Goal: Feedback & Contribution: Submit feedback/report problem

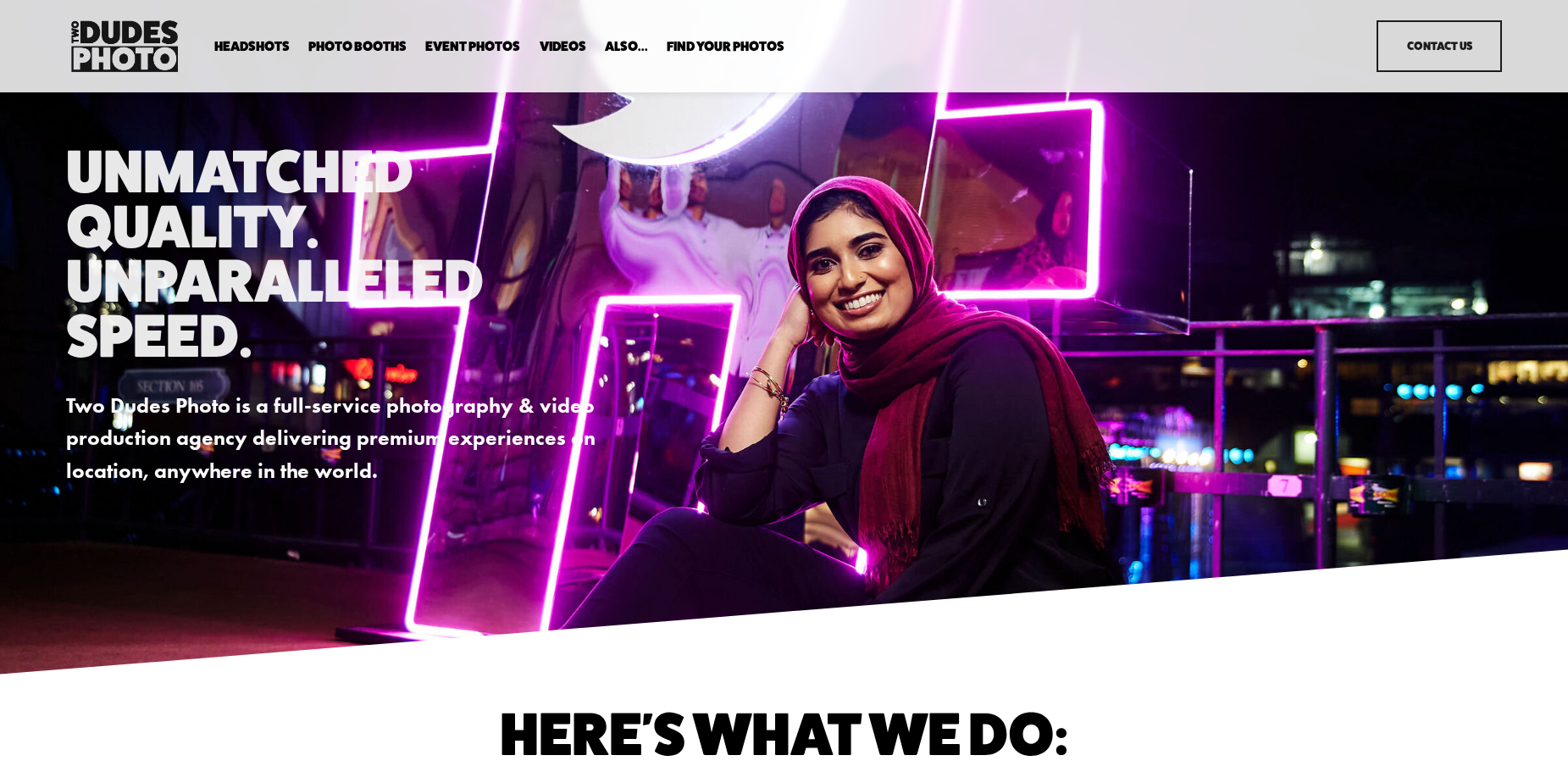
click at [266, 49] on span "Headshots" at bounding box center [252, 47] width 76 height 14
click at [0, 0] on span "In Your Office" at bounding box center [0, 0] width 0 height 0
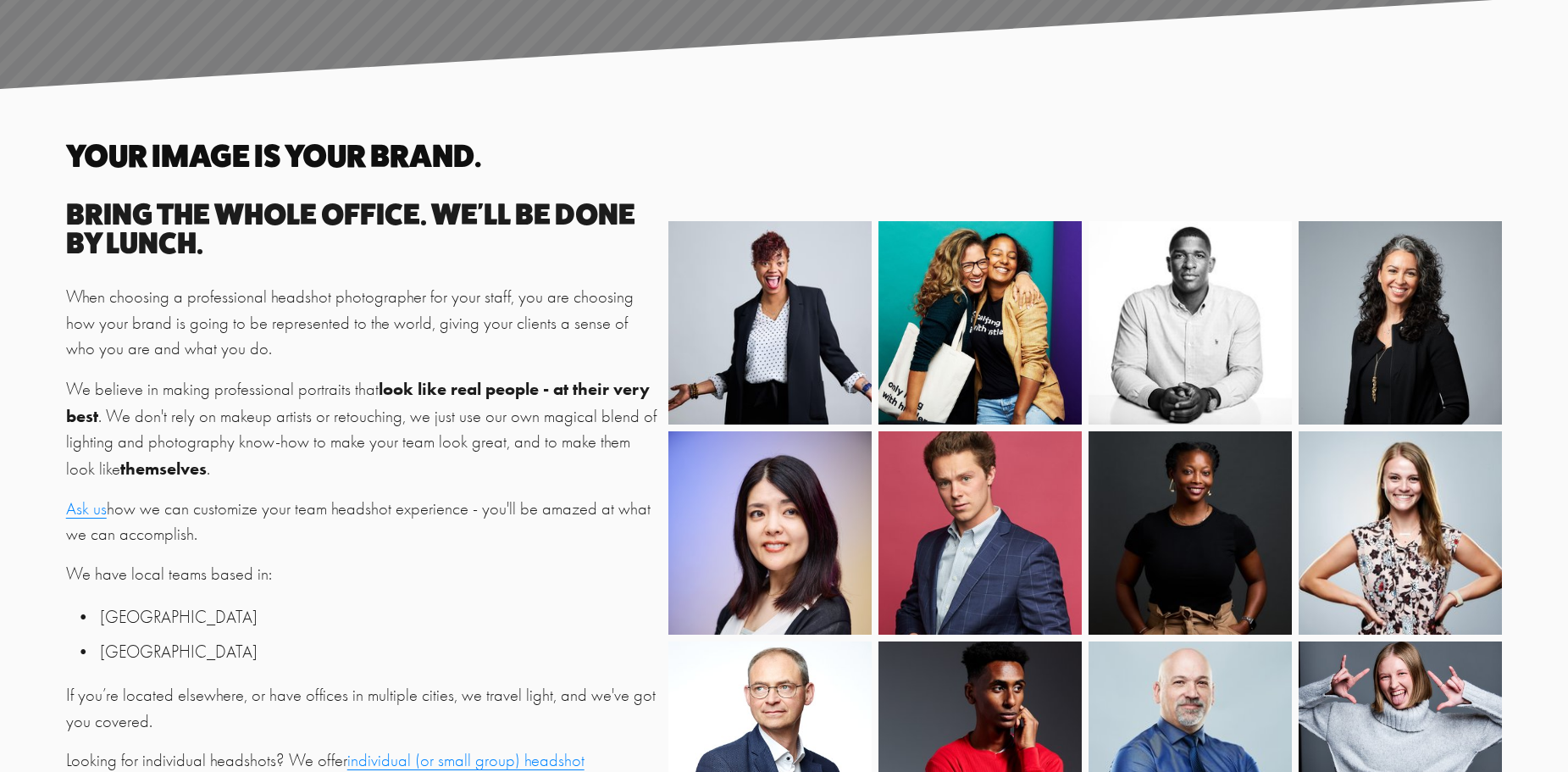
scroll to position [423, 0]
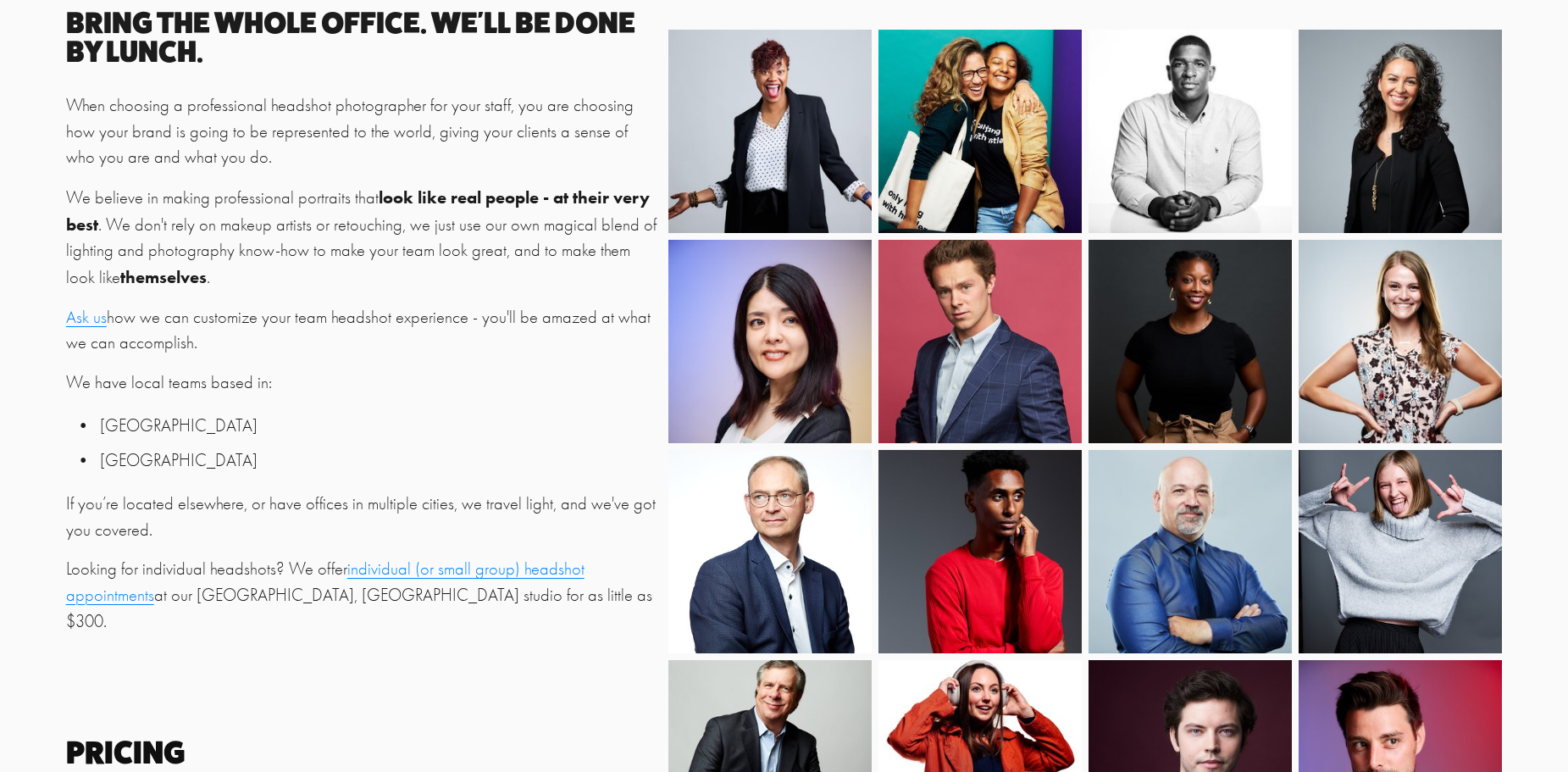
click at [476, 574] on link "individual (or small group) headshot appointments" at bounding box center [325, 582] width 518 height 46
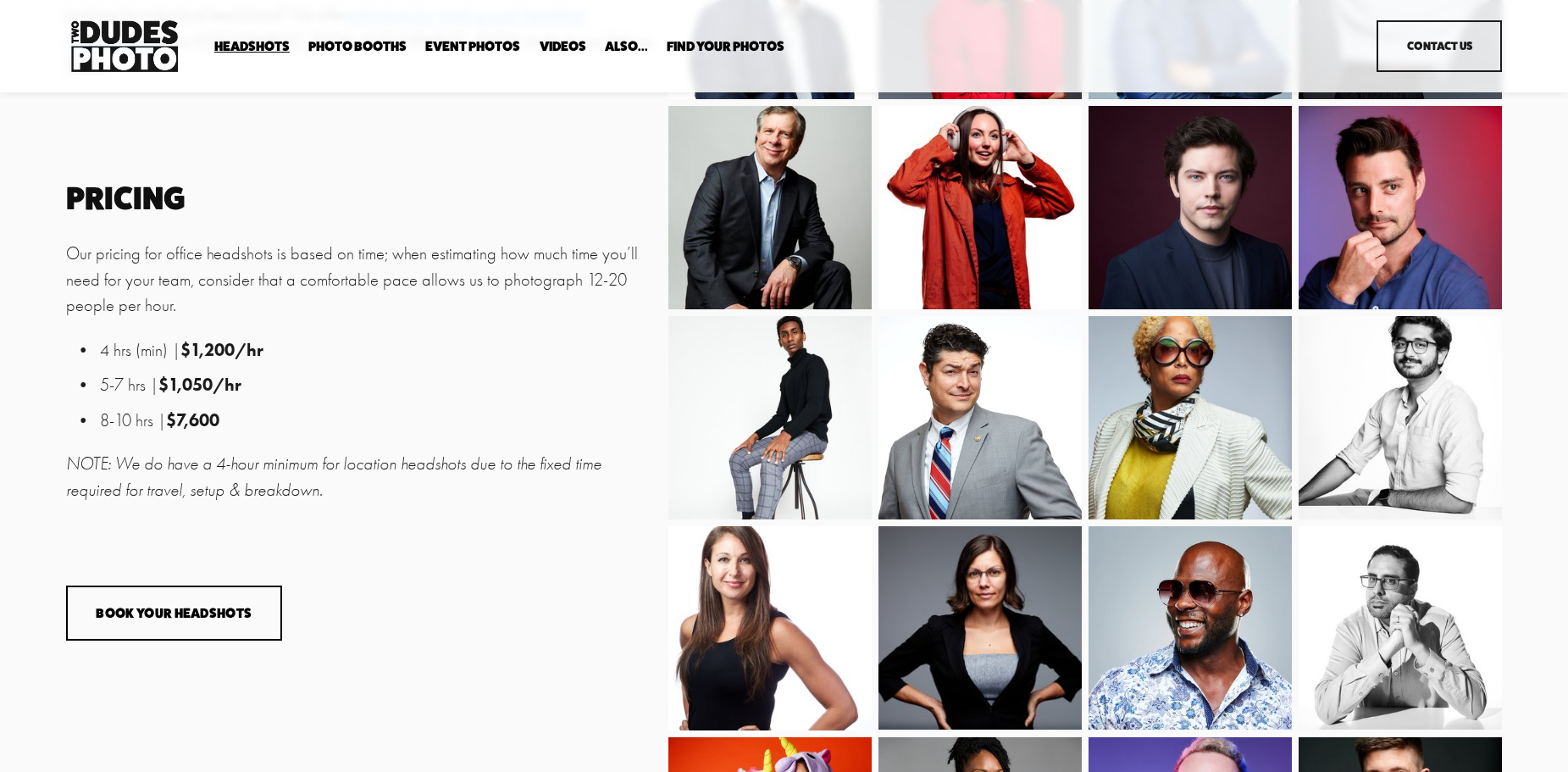
scroll to position [977, 0]
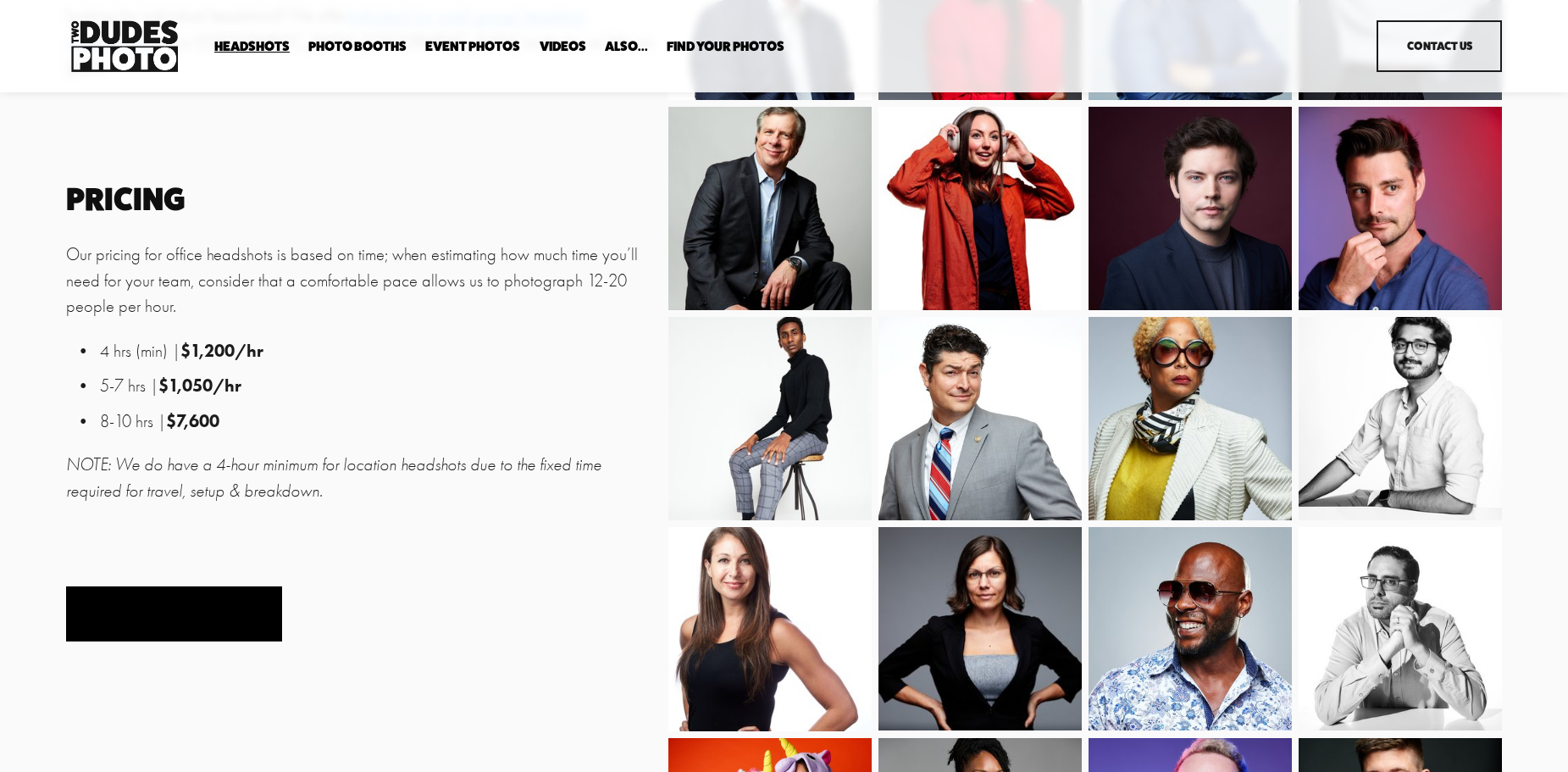
click at [208, 624] on button "Book Your Headshots" at bounding box center [174, 613] width 216 height 55
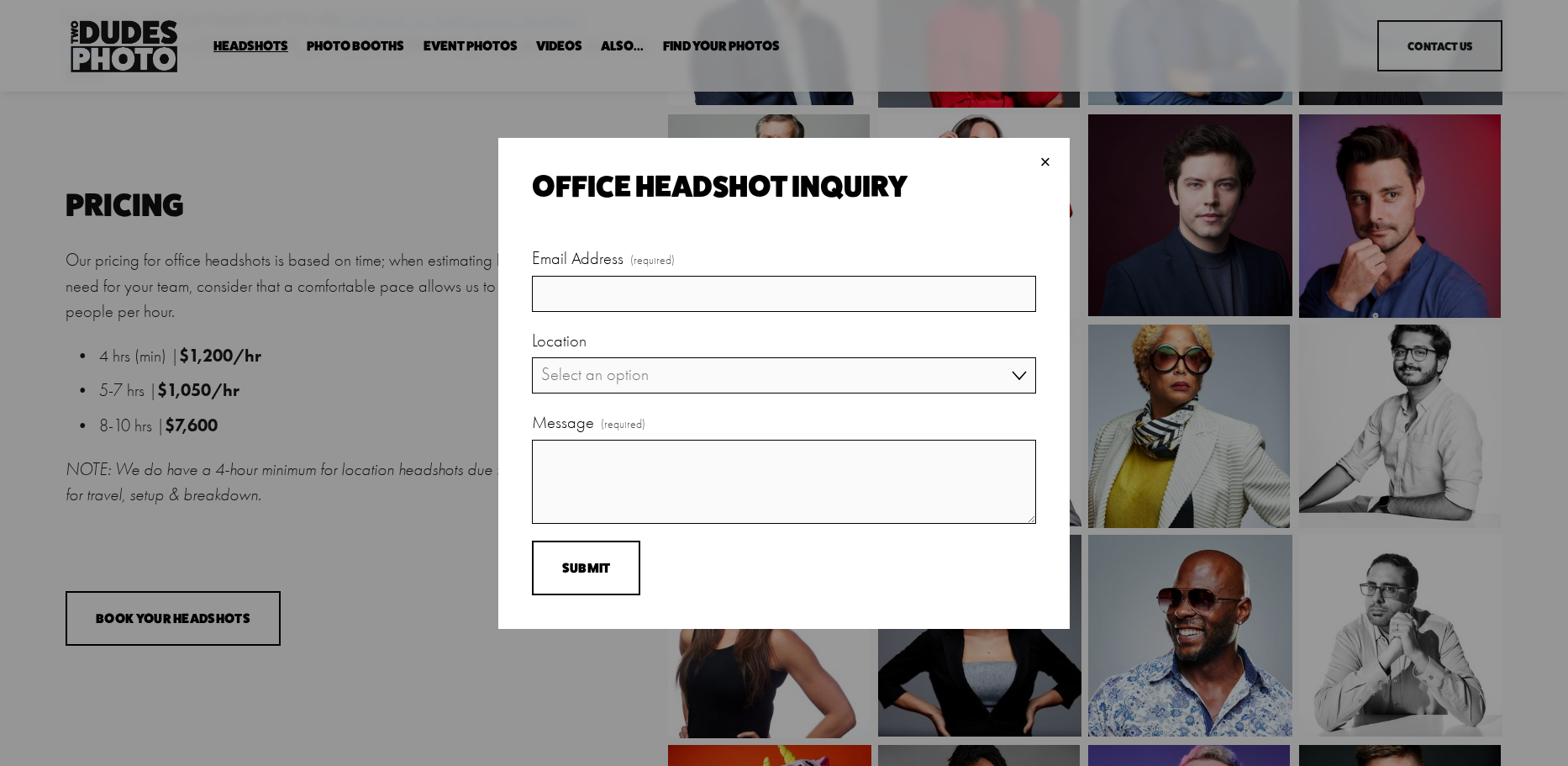
click at [1043, 164] on div "×" at bounding box center [1046, 162] width 18 height 19
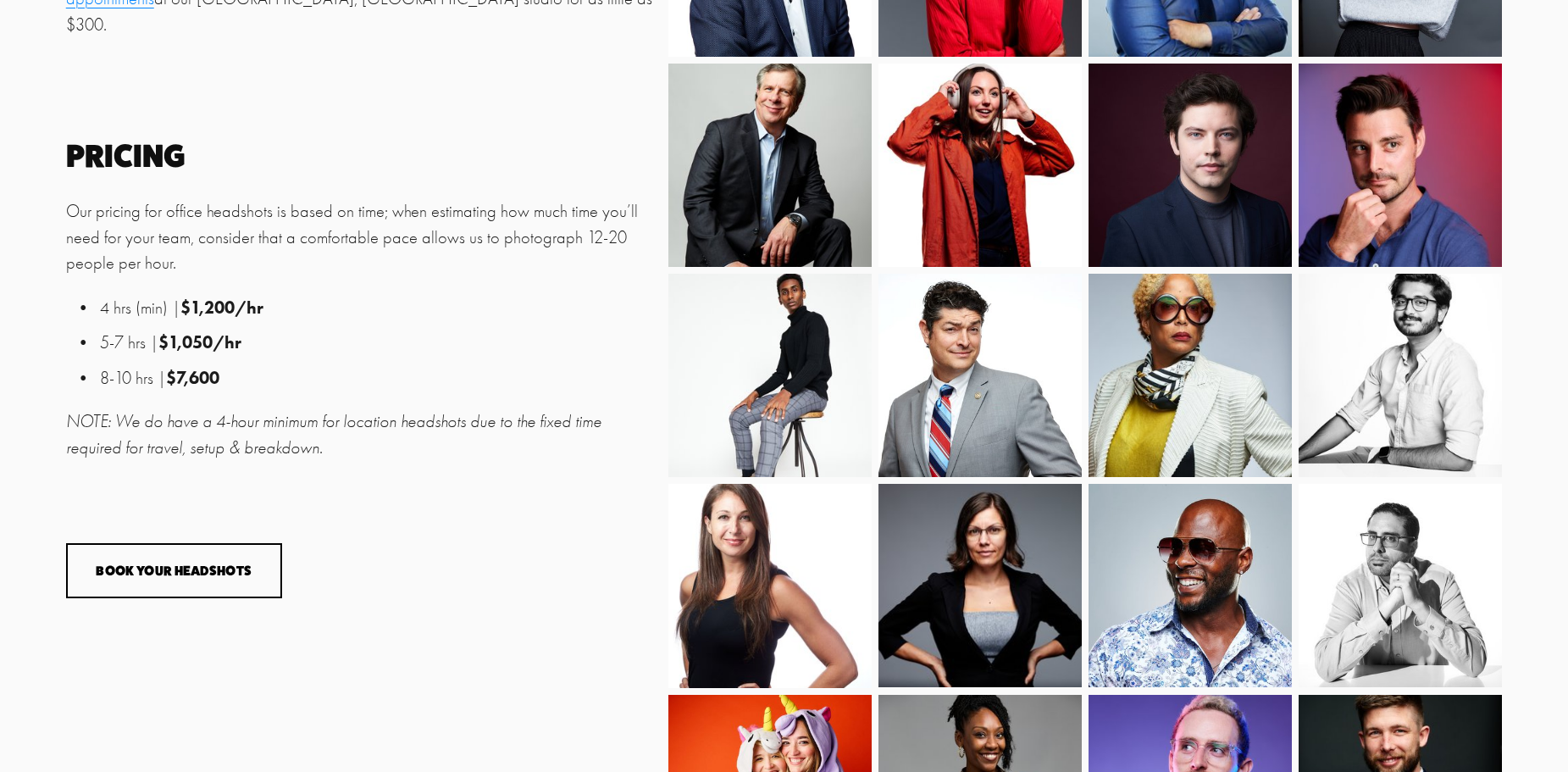
scroll to position [1017, 0]
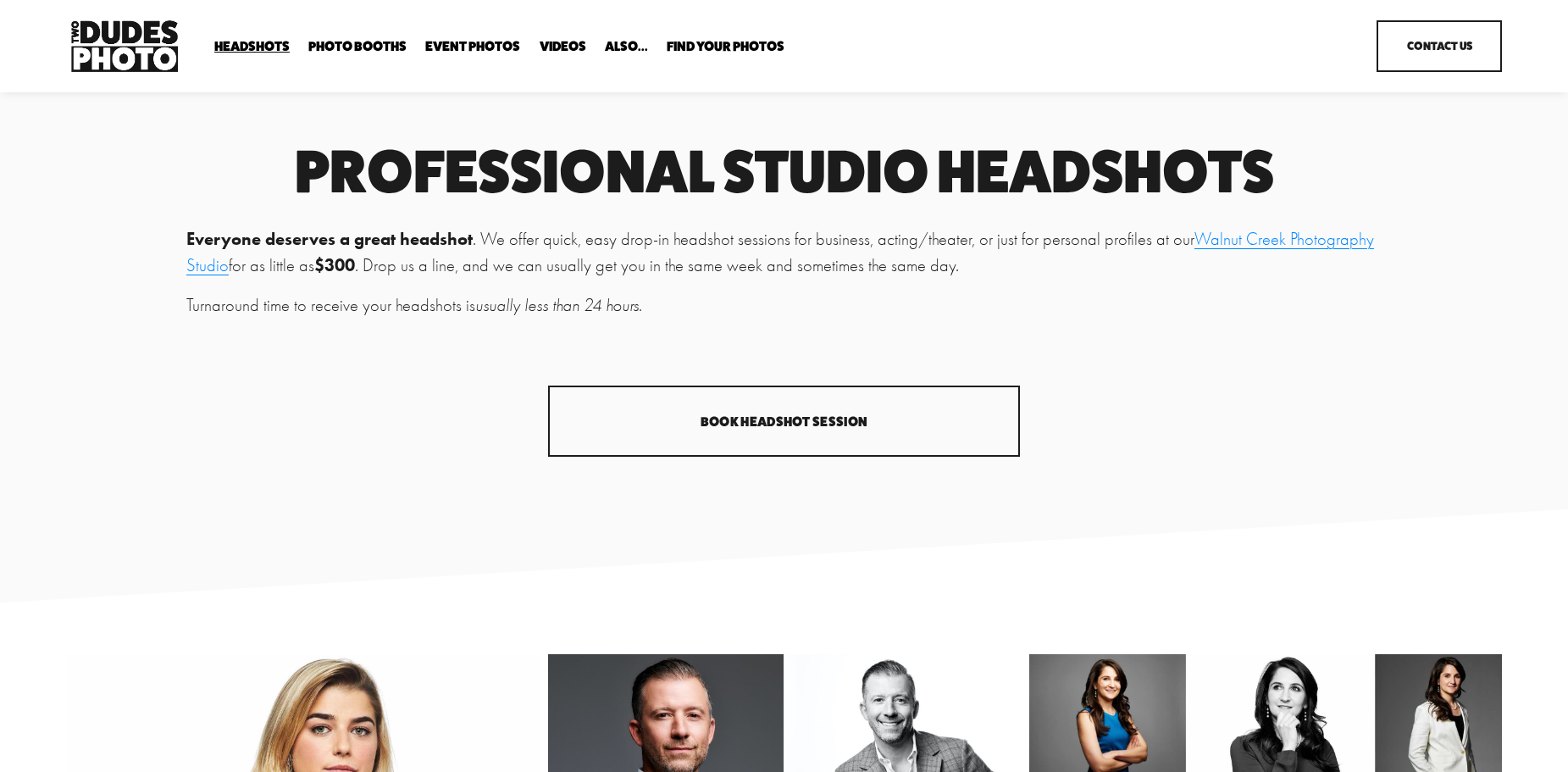
click at [1404, 51] on link "Contact Us" at bounding box center [1439, 47] width 126 height 52
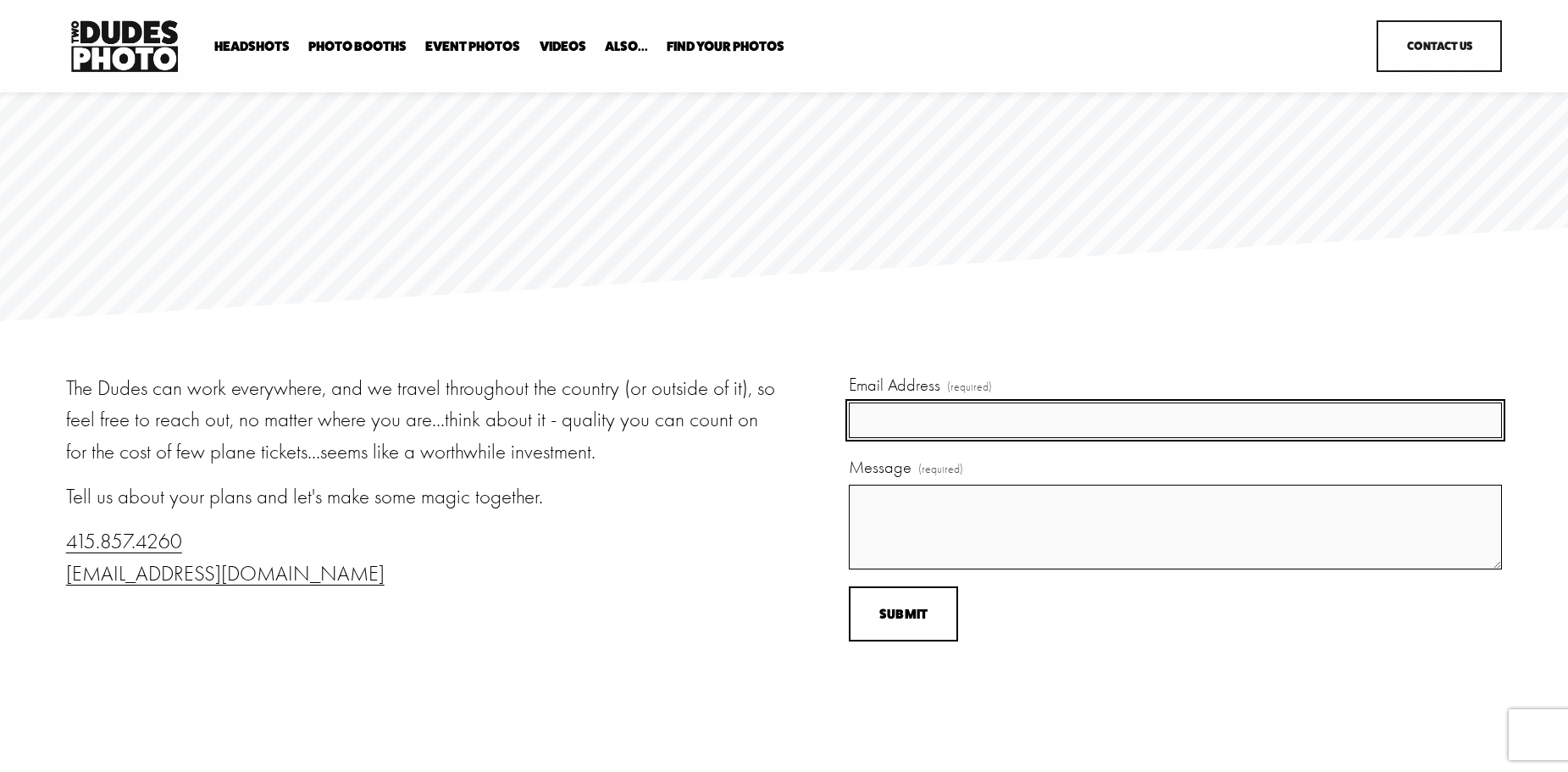
click at [1037, 439] on input "Email Address (required)" at bounding box center [1176, 420] width 653 height 36
click at [1037, 439] on input "rwilliams@precisionitconsulting.com" at bounding box center [1176, 420] width 653 height 36
type input "rwilliams@precisionitconsulting.com"
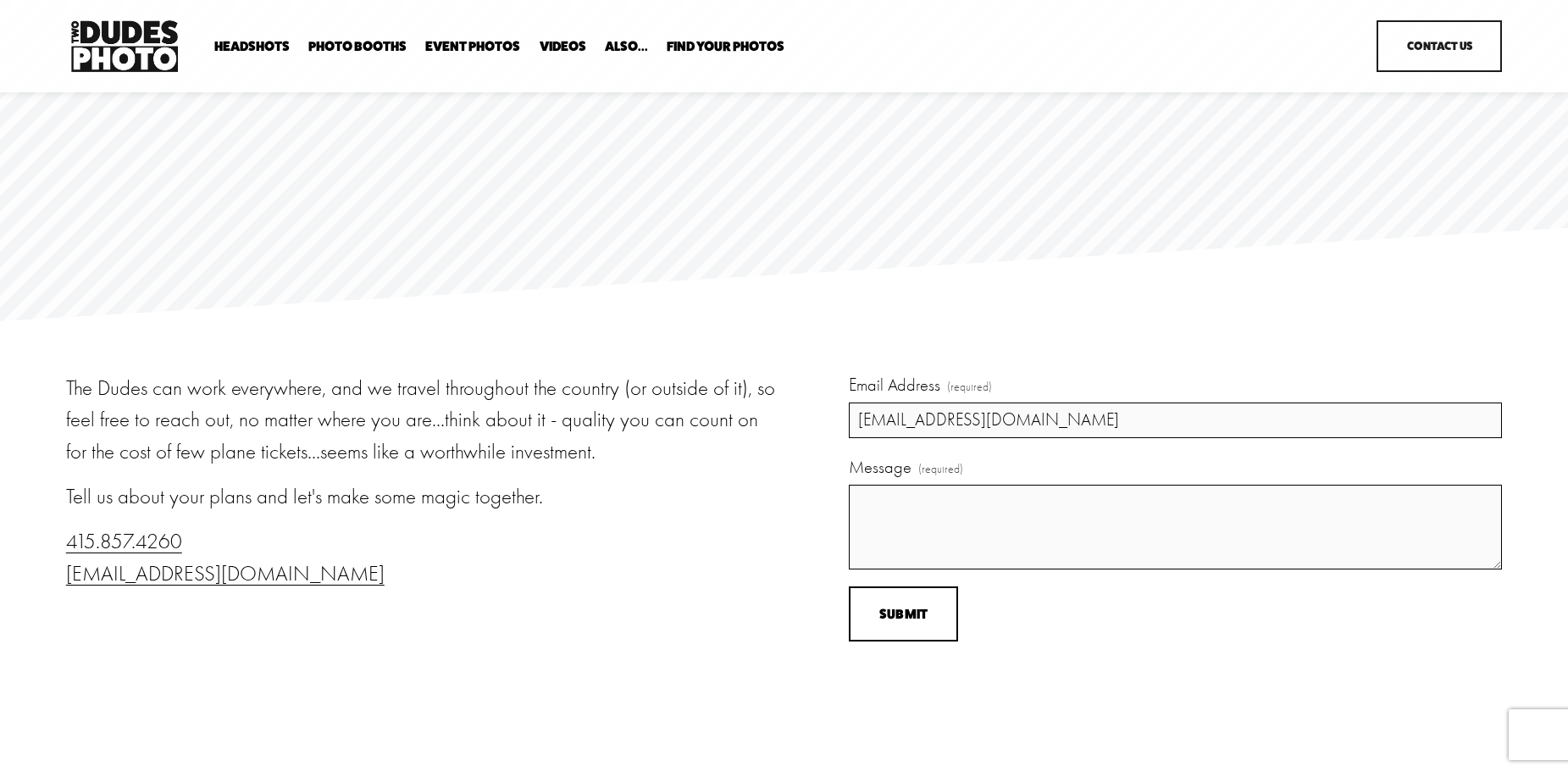
click at [1037, 460] on label "Message (required)" at bounding box center [1176, 470] width 653 height 30
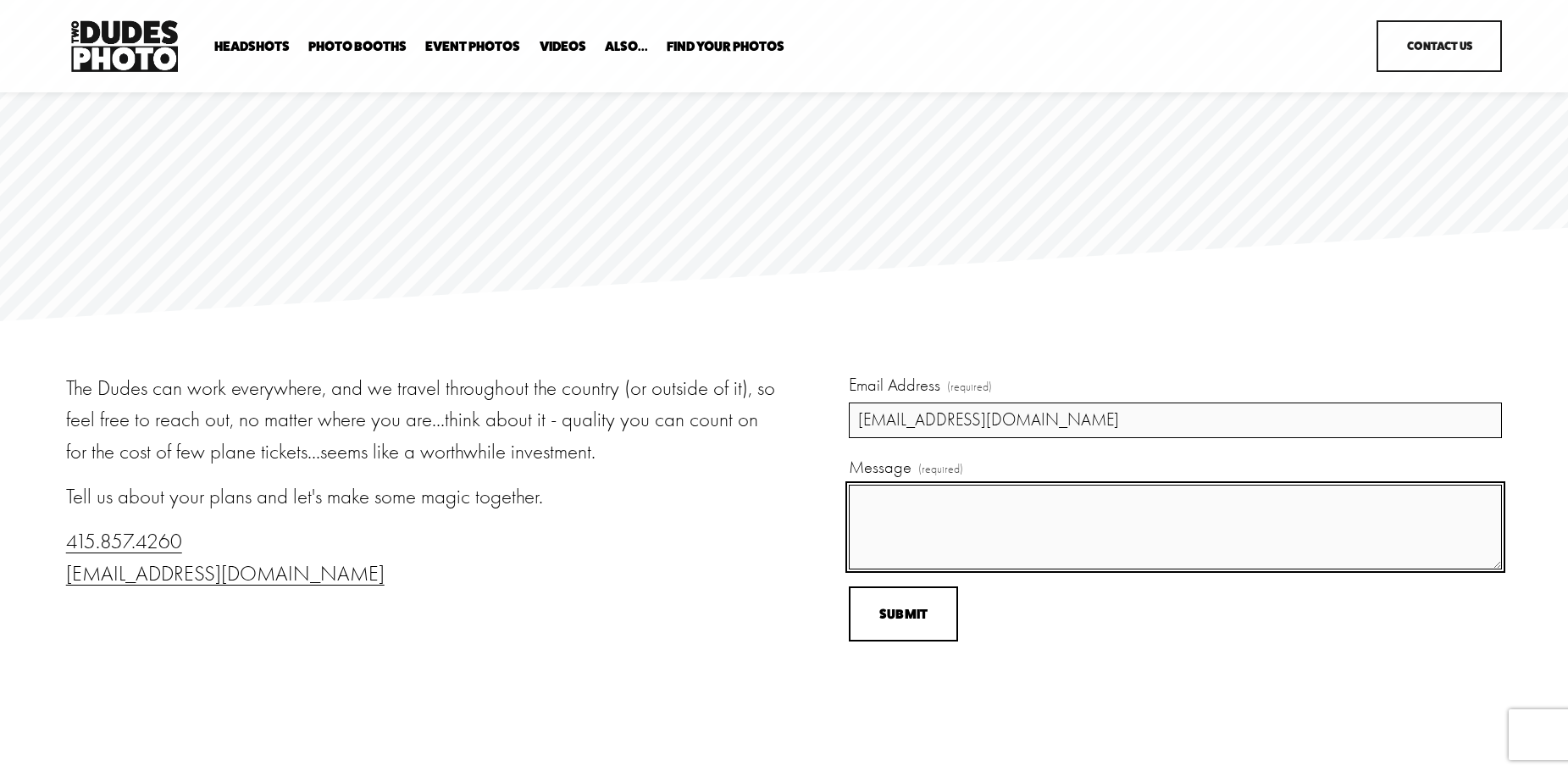
click at [1037, 485] on textarea "Message (required)" at bounding box center [1176, 527] width 653 height 85
click at [1034, 517] on textarea "Message (required)" at bounding box center [1176, 527] width 653 height 85
type textarea "Hello! I am looking to get headshots taken for our entire office. We all live/w…"
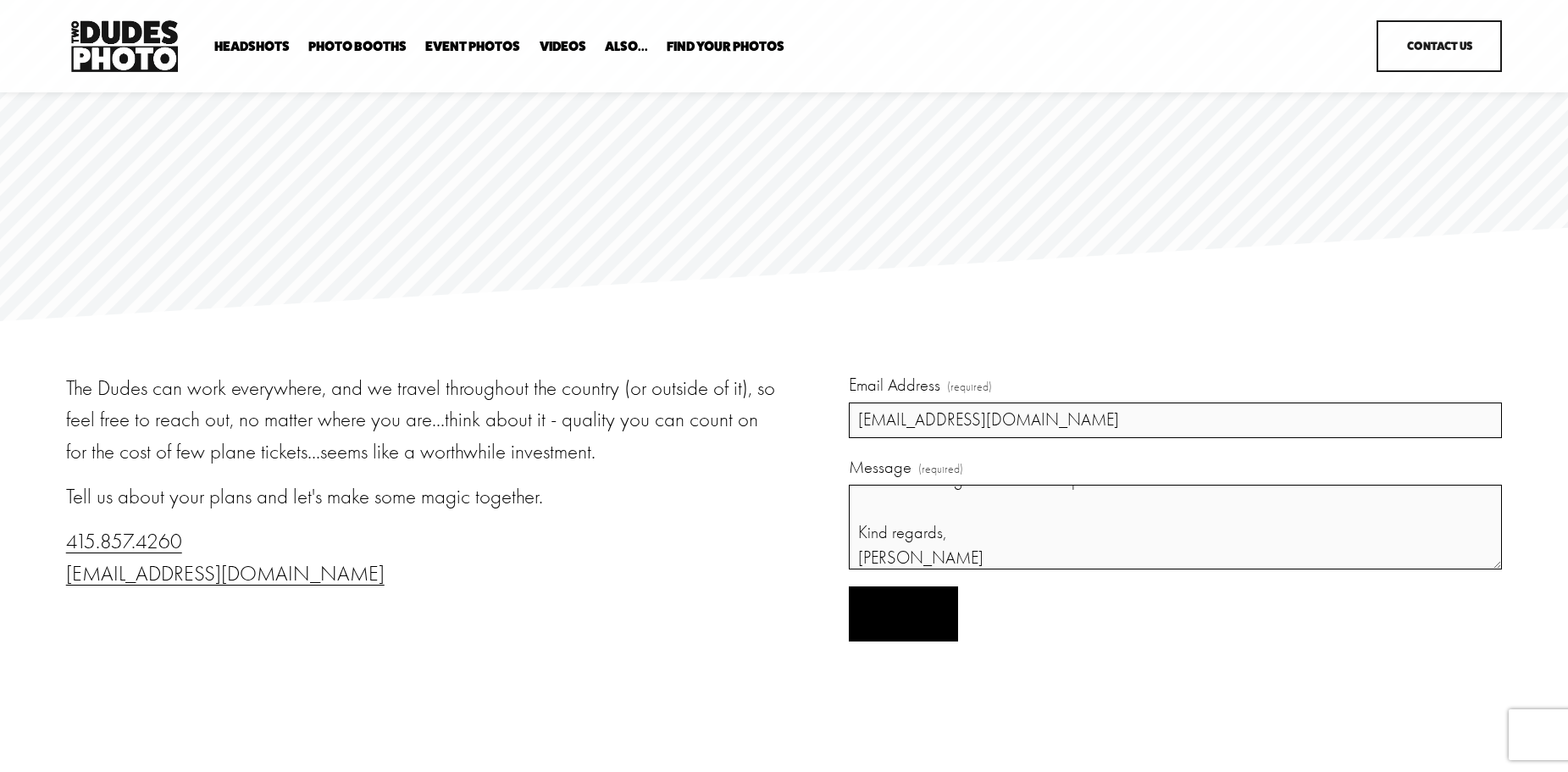
click at [936, 623] on button "Submit Submit" at bounding box center [903, 613] width 109 height 55
